Goal: Task Accomplishment & Management: Use online tool/utility

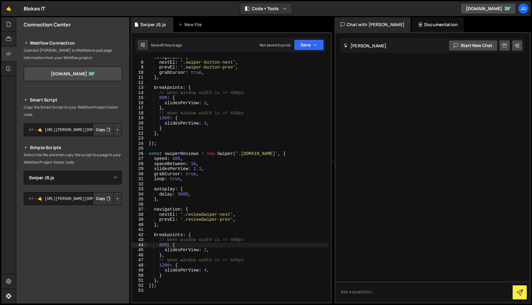
select select "47716"
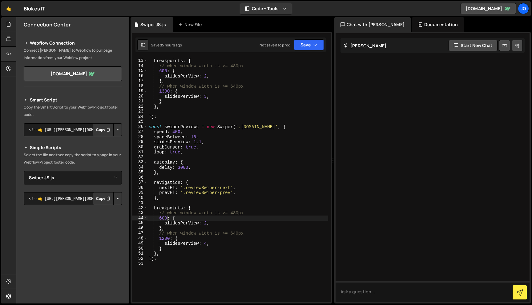
scroll to position [0, 0]
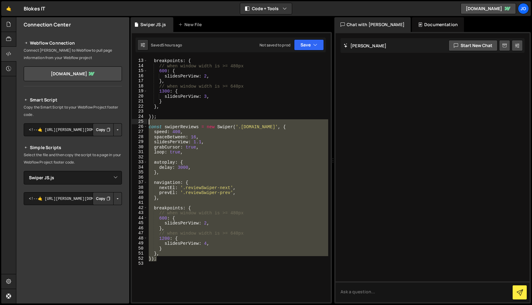
drag, startPoint x: 163, startPoint y: 259, endPoint x: 146, endPoint y: 123, distance: 136.8
click at [146, 123] on div "}); 12 13 14 15 16 17 18 19 20 21 22 23 24 25 26 27 28 29 30 31 32 33 34 35 36 …" at bounding box center [231, 180] width 199 height 245
click at [164, 259] on div "breakpoints : { // when window width is >= 480px 600 : { slidesPerView : 2 , } …" at bounding box center [237, 180] width 181 height 245
drag, startPoint x: 163, startPoint y: 259, endPoint x: 145, endPoint y: 126, distance: 134.5
click at [145, 126] on div "}); 12 13 14 15 16 17 18 19 20 21 22 23 24 25 26 27 28 29 30 31 32 33 34 35 36 …" at bounding box center [231, 180] width 199 height 245
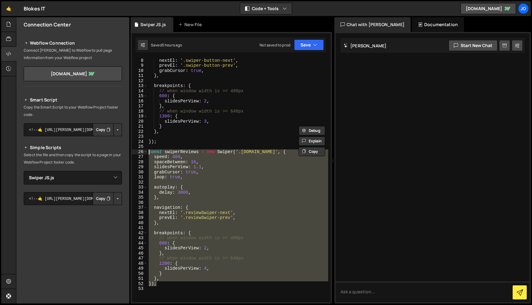
scroll to position [0, 0]
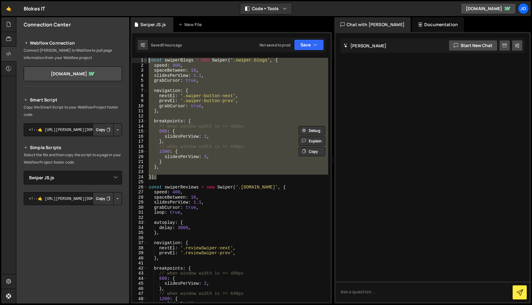
drag, startPoint x: 165, startPoint y: 179, endPoint x: 144, endPoint y: 59, distance: 121.6
click at [144, 59] on div "const swiperReviews = new Swiper('.[DOMAIN_NAME]', { speed: 400, 1 2 3 4 5 6 7 …" at bounding box center [231, 180] width 199 height 245
type textarea "const swiperBlogs = new Swiper('.swiper.blogs', { speed: 400,"
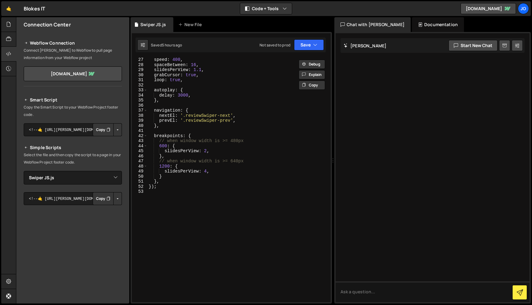
scroll to position [144, 0]
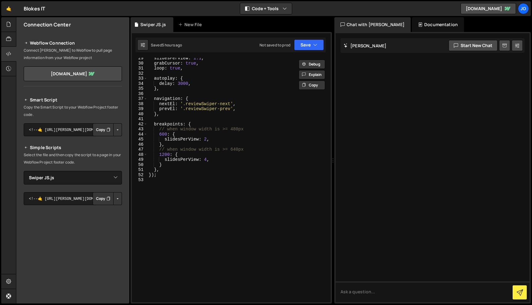
click at [183, 198] on div "slidesPerView : 1.1 , grabCursor : true , loop : true , autoplay : { delay : 30…" at bounding box center [237, 183] width 181 height 255
paste textarea "});"
type textarea "});"
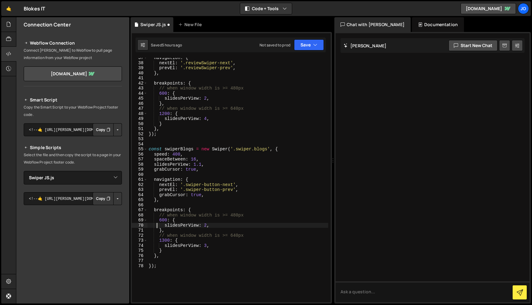
scroll to position [239, 0]
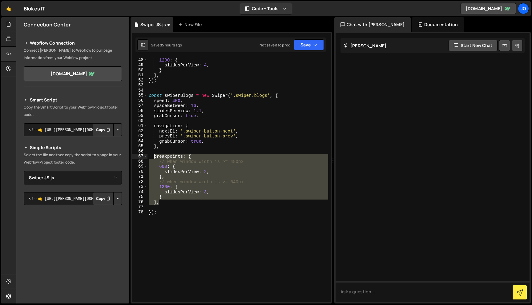
drag, startPoint x: 162, startPoint y: 202, endPoint x: 153, endPoint y: 157, distance: 46.3
click at [153, 157] on div "1200 : { slidesPerView : 4 , } } , }) ; const swiperBlogs = new Swiper ( '.swip…" at bounding box center [237, 185] width 181 height 255
type textarea "breakpoints: { // when window width is >= 480px"
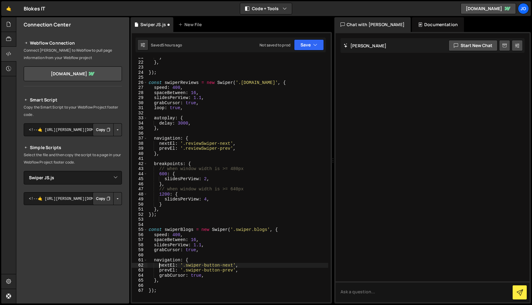
scroll to position [106, 0]
drag, startPoint x: 230, startPoint y: 142, endPoint x: 184, endPoint y: 140, distance: 45.3
click at [184, 140] on div "} } , }) ; const swiperReviews = new Swiper ( '.[DOMAIN_NAME]' , { speed : 400 …" at bounding box center [237, 181] width 181 height 255
drag, startPoint x: 233, startPoint y: 264, endPoint x: 186, endPoint y: 262, distance: 47.4
click at [186, 262] on div "} } , }) ; const swiperReviews = new Swiper ( '.[DOMAIN_NAME]' , { speed : 400 …" at bounding box center [237, 181] width 181 height 255
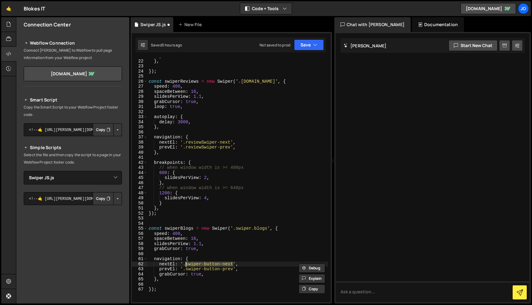
paste textarea "reviewSwiper"
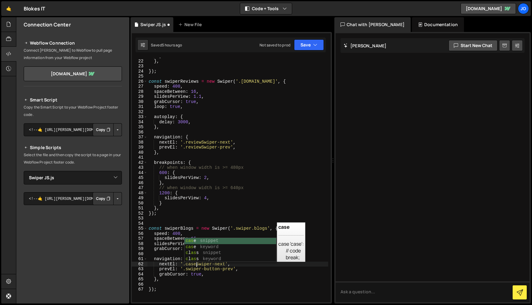
scroll to position [0, 3]
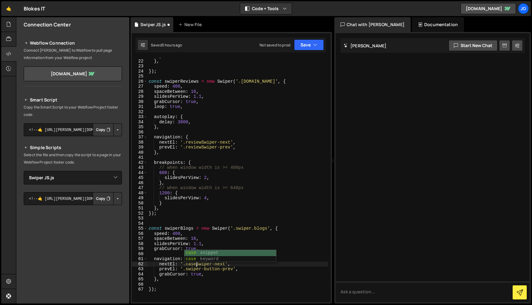
click at [242, 266] on div "} } , }) ; const swiperReviews = new Swiper ( '.[DOMAIN_NAME]' , { speed : 400 …" at bounding box center [237, 181] width 181 height 255
drag, startPoint x: 186, startPoint y: 268, endPoint x: 233, endPoint y: 268, distance: 46.2
click at [233, 268] on div "} } , }) ; const swiperReviews = new Swiper ( '.[DOMAIN_NAME]' , { speed : 400 …" at bounding box center [237, 181] width 181 height 255
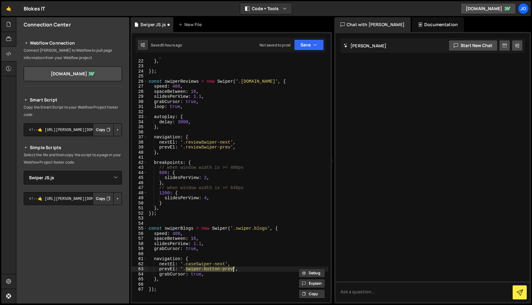
scroll to position [0, 2]
paste textarea "reviewSwiper-next"
click at [187, 268] on div "} } , }) ; const swiperReviews = new Swiper ( '.[DOMAIN_NAME]' , { speed : 400 …" at bounding box center [237, 181] width 181 height 255
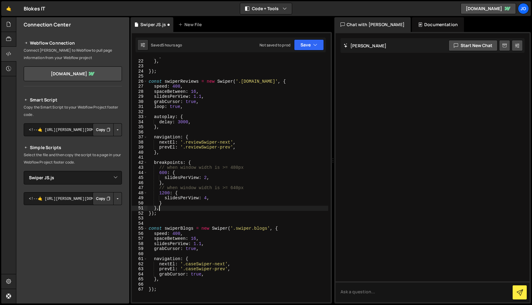
click at [328, 210] on div at bounding box center [328, 127] width 4 height 350
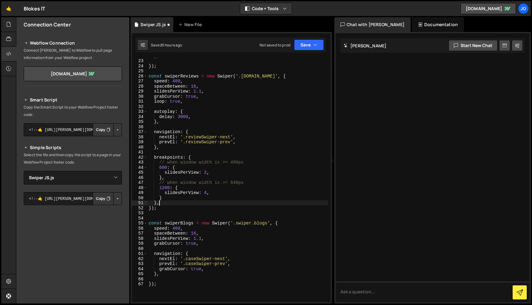
scroll to position [115, 0]
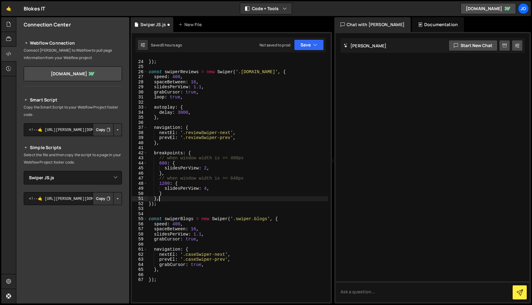
click at [210, 266] on div "}) ; const swiperReviews = new Swiper ( '.[DOMAIN_NAME]' , { speed : 400 , spac…" at bounding box center [237, 181] width 181 height 255
type textarea "grabCursor: true,"
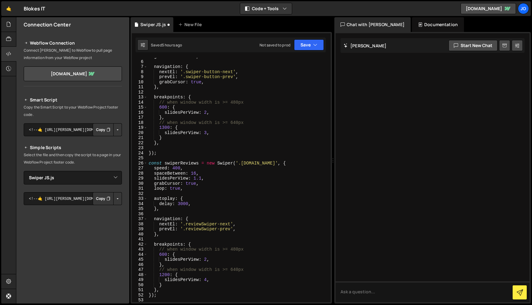
scroll to position [10, 0]
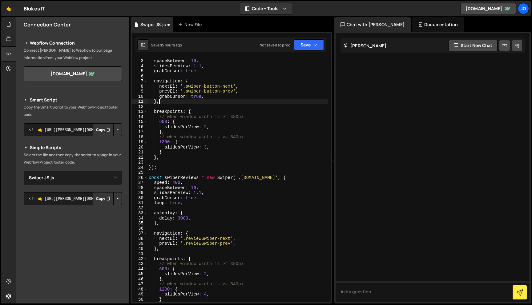
click at [215, 101] on div "speed : 400 , spaceBetween : 16 , slidesPerView : 1.1 , grabCursor : true , nav…" at bounding box center [237, 180] width 181 height 255
type textarea "grabCursor: true,"
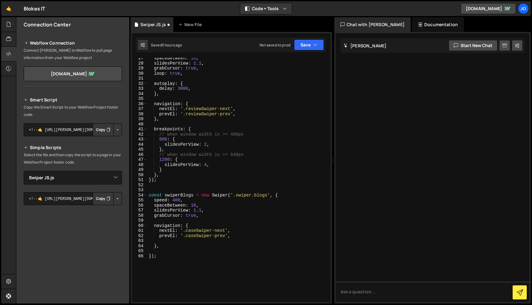
scroll to position [134, 0]
click at [179, 195] on div "spaceBetween : 16 , slidesPerView : 1.1 , grabCursor : true , loop : true , aut…" at bounding box center [237, 183] width 181 height 255
click at [270, 195] on div "spaceBetween : 16 , slidesPerView : 1.1 , grabCursor : true , loop : true , aut…" at bounding box center [237, 183] width 181 height 255
type textarea "const swiperCases = new Swiper('.swiper.cases', {"
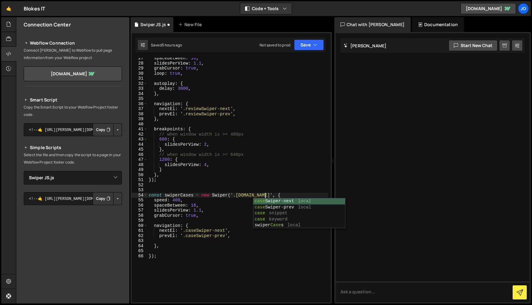
scroll to position [0, 8]
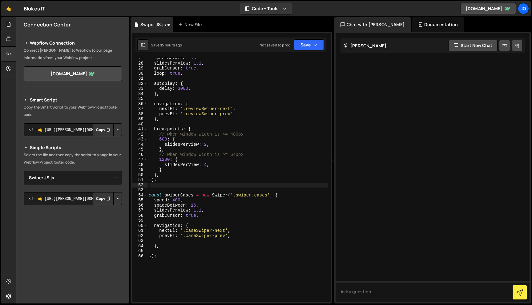
click at [303, 184] on div "spaceBetween : 16 , slidesPerView : 1.1 , grabCursor : true , loop : true , aut…" at bounding box center [237, 183] width 181 height 255
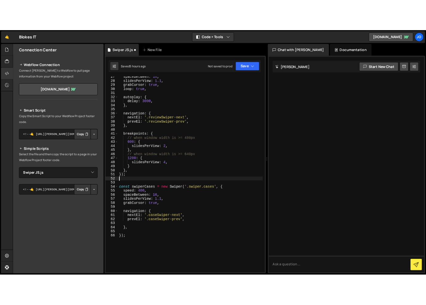
scroll to position [0, 0]
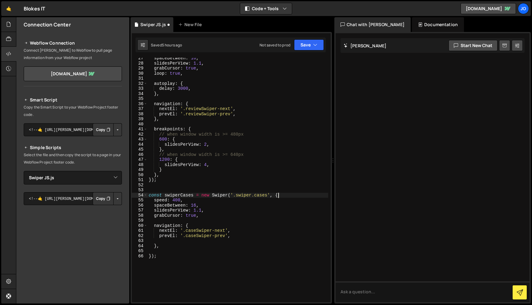
click at [291, 197] on div "spaceBetween : 16 , slidesPerView : 1.1 , grabCursor : true , loop : true , aut…" at bounding box center [237, 183] width 181 height 255
click at [288, 203] on div "spaceBetween : 16 , slidesPerView : 1.1 , grabCursor : true , loop : true , aut…" at bounding box center [237, 183] width 181 height 255
type textarea "grabCursor: true,"
drag, startPoint x: 228, startPoint y: 235, endPoint x: 184, endPoint y: 234, distance: 44.3
click at [184, 234] on div "spaceBetween : 16 , slidesPerView : 1.1 , grabCursor : true , loop : true , aut…" at bounding box center [237, 183] width 181 height 255
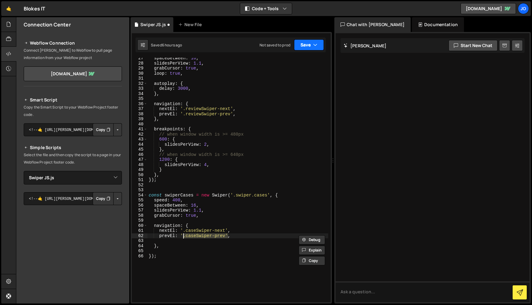
click at [319, 43] on button "Save" at bounding box center [309, 44] width 30 height 11
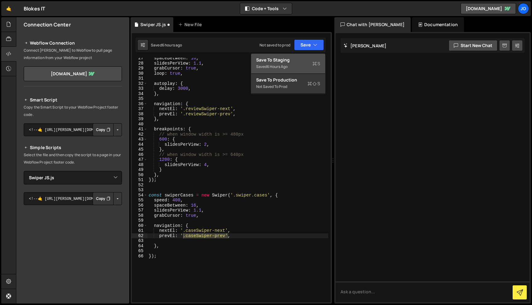
click at [290, 69] on div "Saved 6 hours ago" at bounding box center [288, 66] width 64 height 7
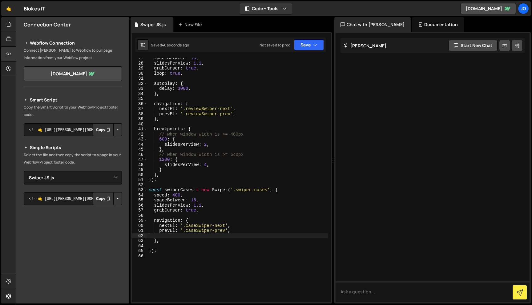
click at [205, 211] on div "spaceBetween : 16 , slidesPerView : 1.1 , grabCursor : true , loop : true , aut…" at bounding box center [237, 183] width 181 height 255
type textarea "grabCursor: true,"
type textarea "navigation: {"
type textarea "const swiperCases = new Swiper('.swiper.cases', {"
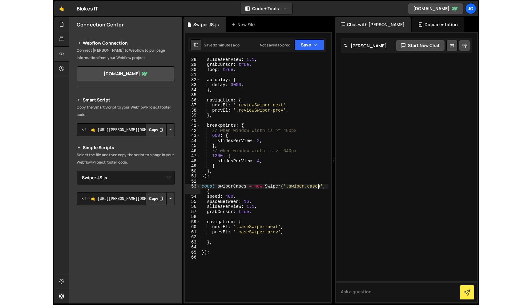
scroll to position [149, 0]
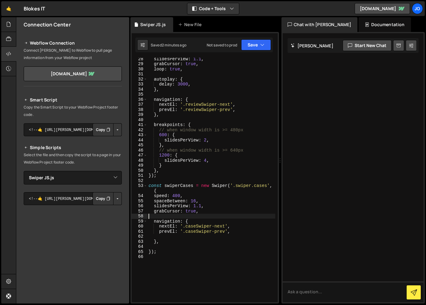
click at [218, 215] on div "slidesPerView : 1.1 , grabCursor : true , loop : true , autoplay : { delay : 30…" at bounding box center [211, 183] width 128 height 255
type textarea "const swiperCases = new Swiper('.swiper.cases', {"
click at [152, 255] on div "slidesPerView : 1.1 , grabCursor : true , loop : true , autoplay : { delay : 30…" at bounding box center [211, 183] width 128 height 255
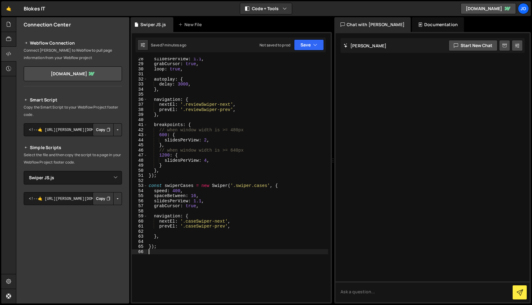
scroll to position [138, 0]
